Goal: Task Accomplishment & Management: Use online tool/utility

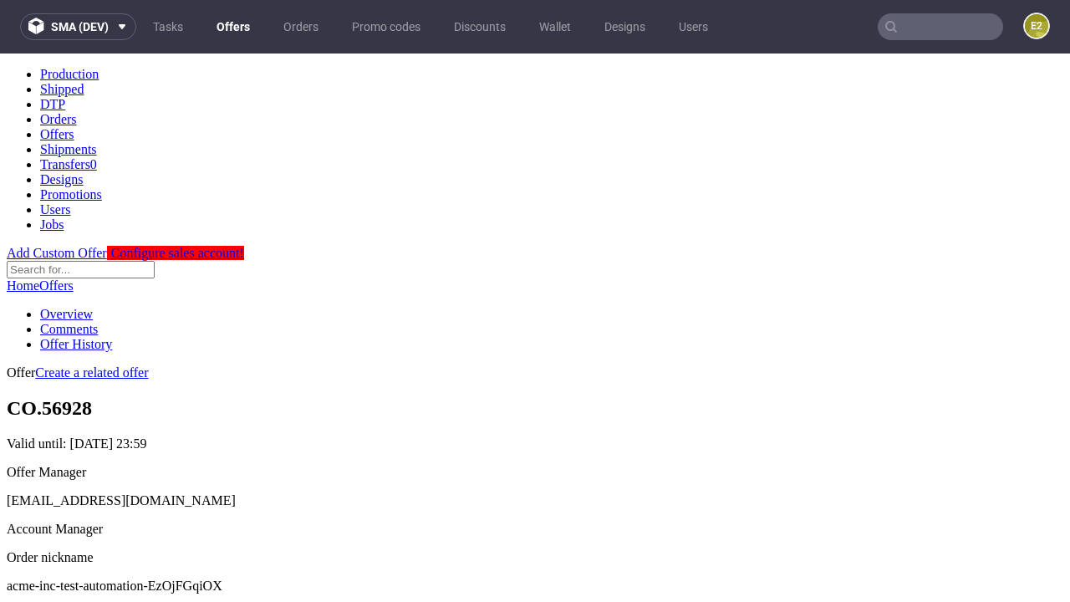
scroll to position [166, 0]
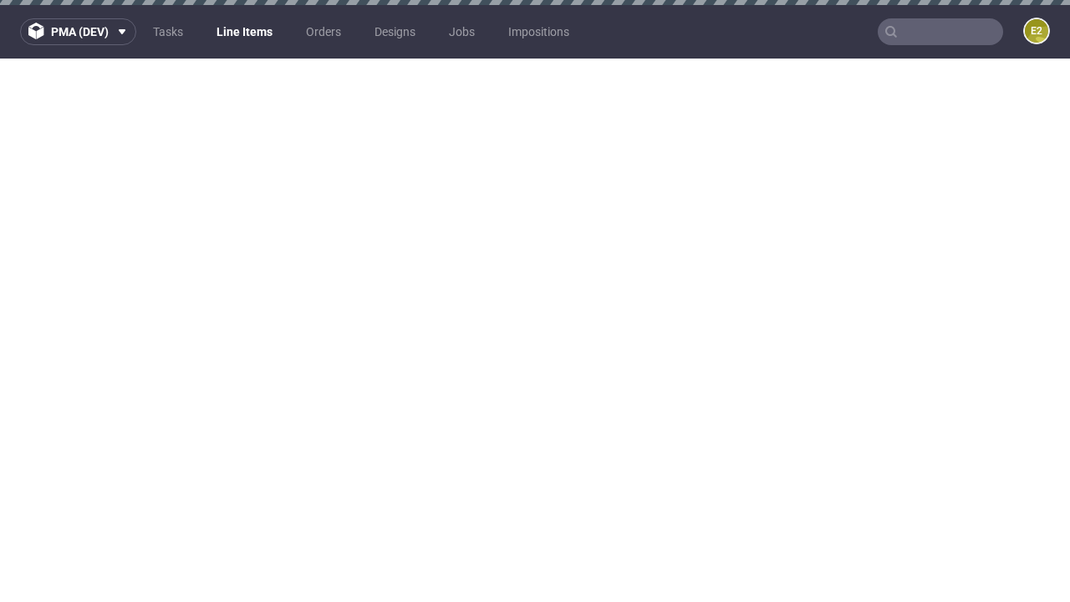
select select "accepted"
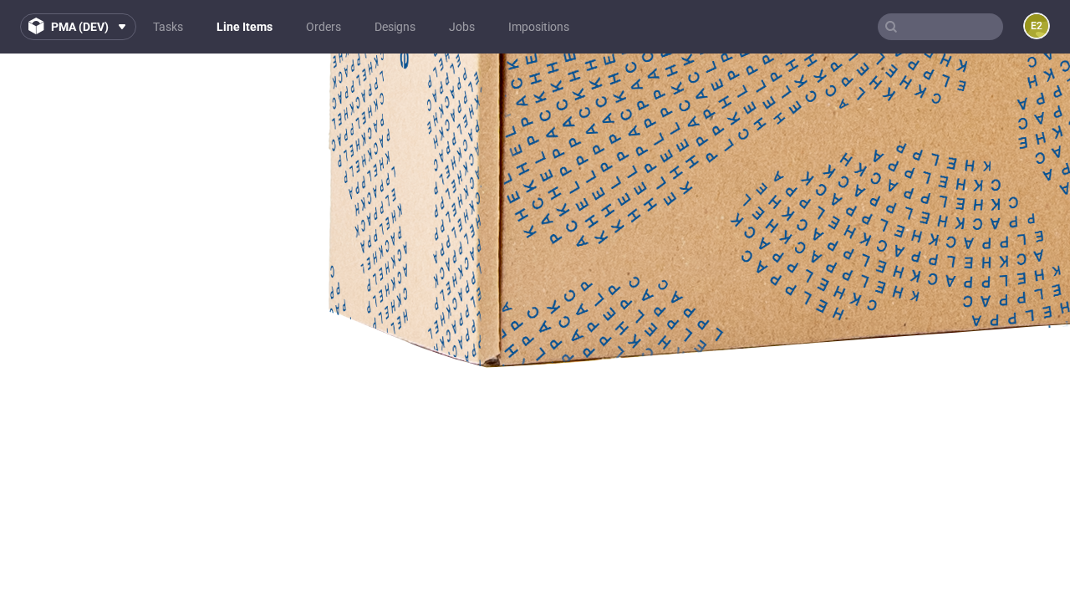
scroll to position [2462, 0]
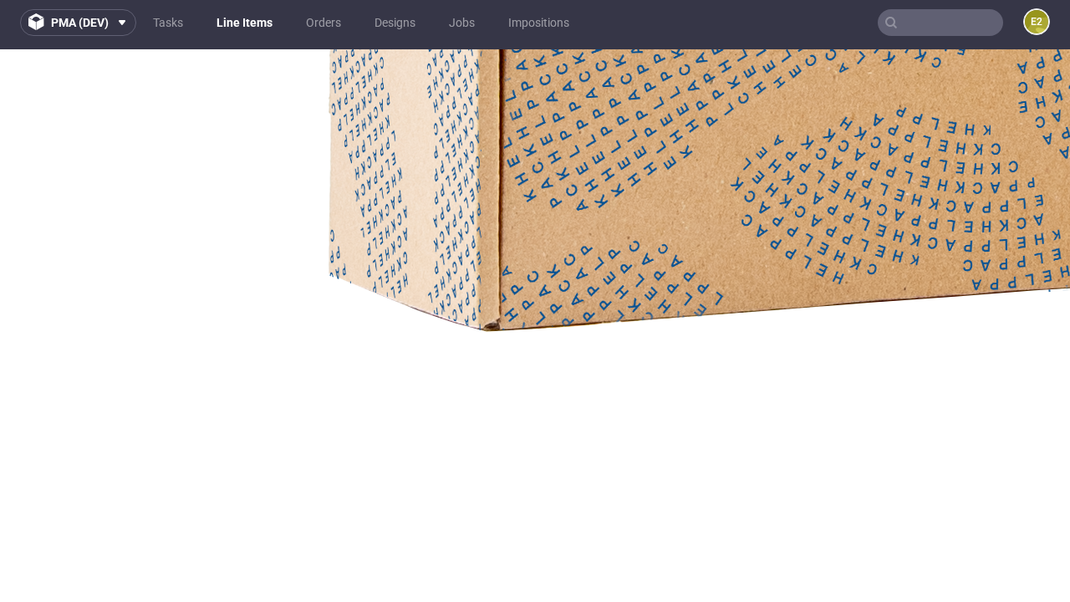
scroll to position [2917, 0]
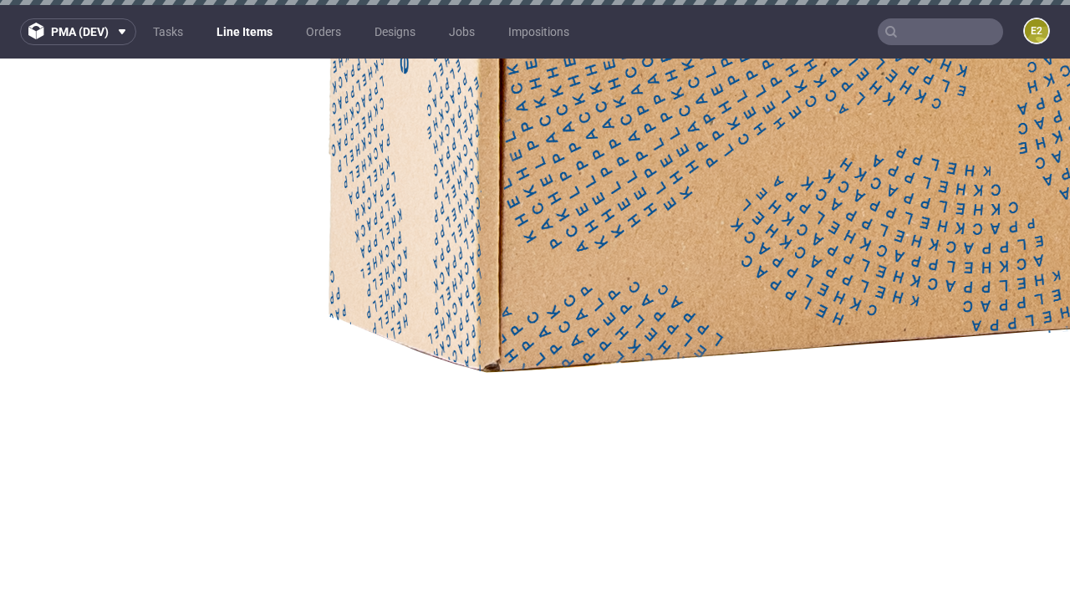
select select "received"
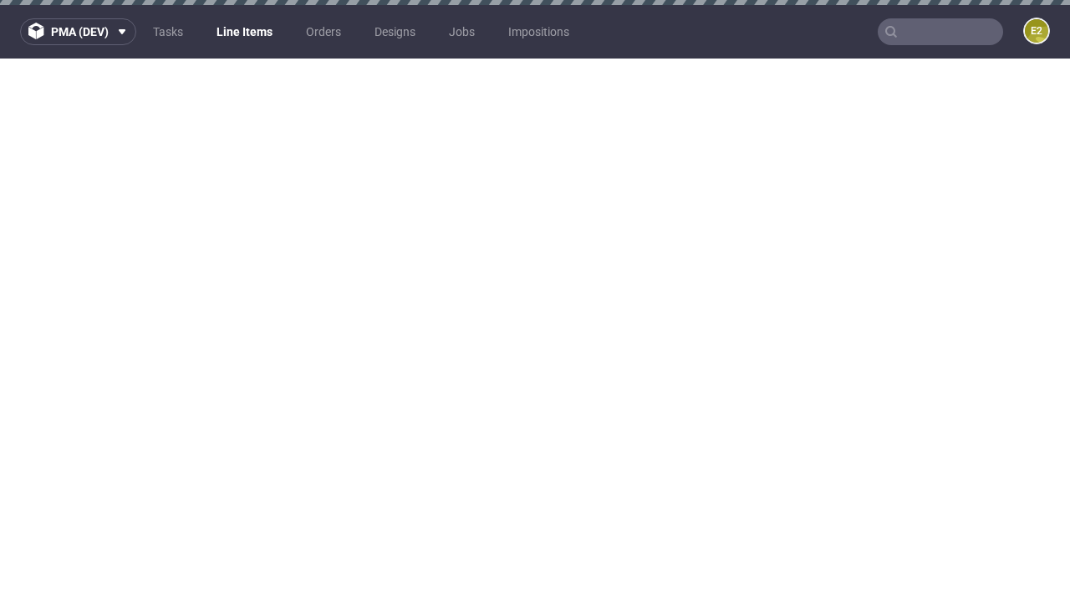
select select "accepted_dtp_issue_reprint"
